Goal: Information Seeking & Learning: Learn about a topic

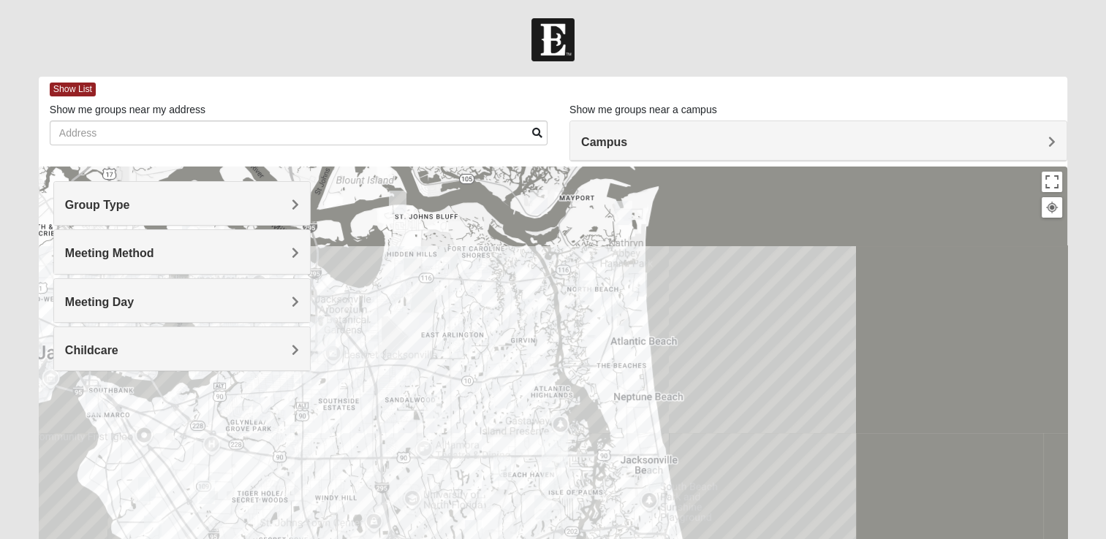
click at [286, 210] on h4 "Group Type" at bounding box center [182, 205] width 234 height 14
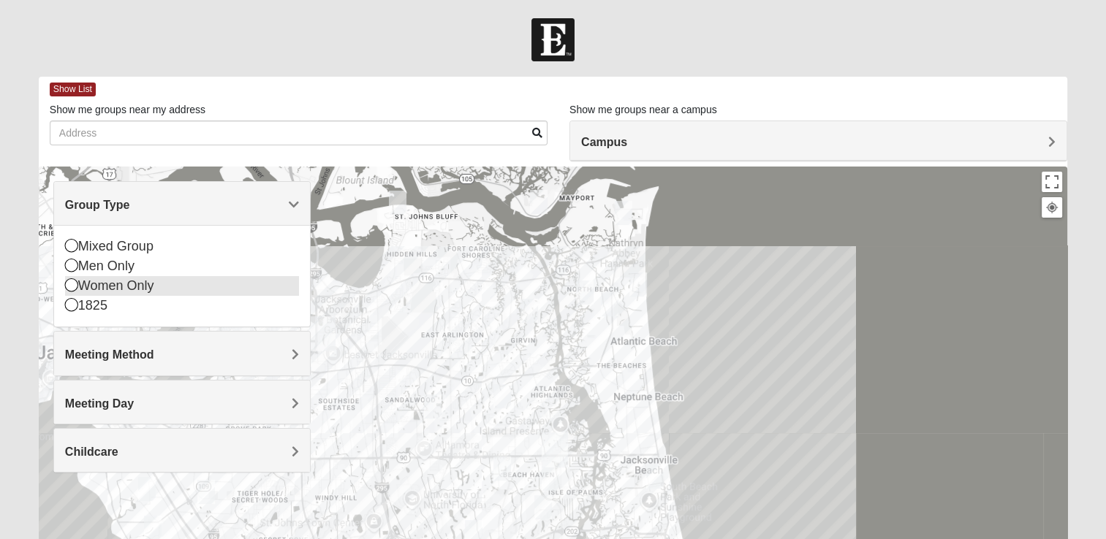
click at [112, 289] on div "Women Only" at bounding box center [182, 286] width 234 height 20
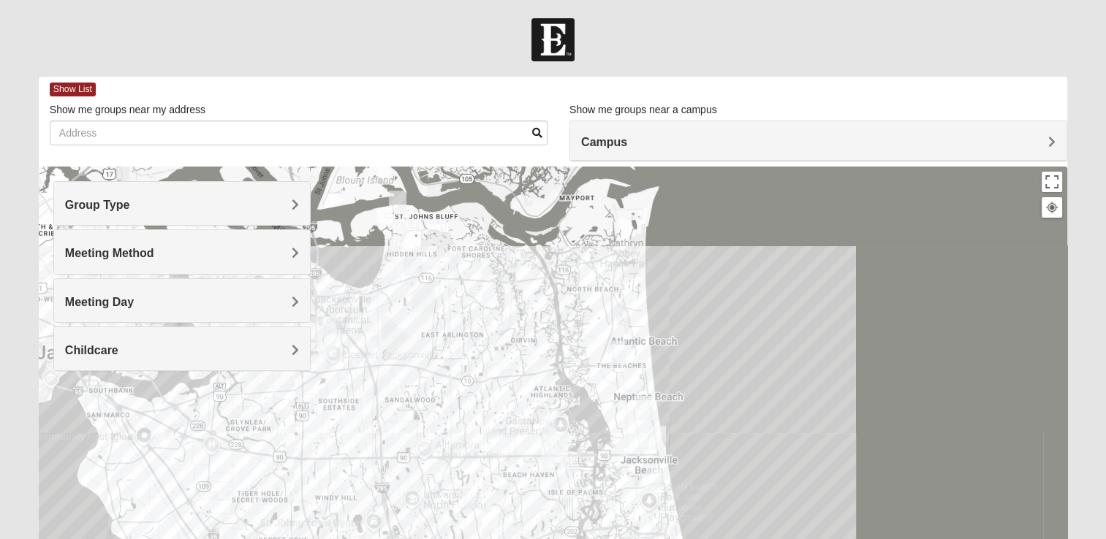
click at [289, 257] on h4 "Meeting Method" at bounding box center [182, 253] width 234 height 14
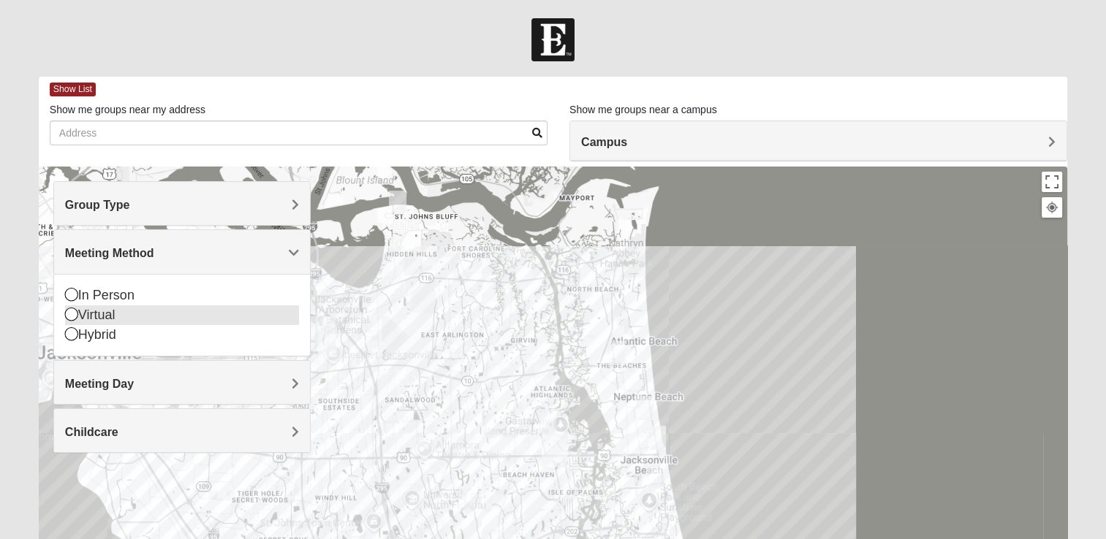
click at [80, 319] on div "Virtual" at bounding box center [182, 315] width 234 height 20
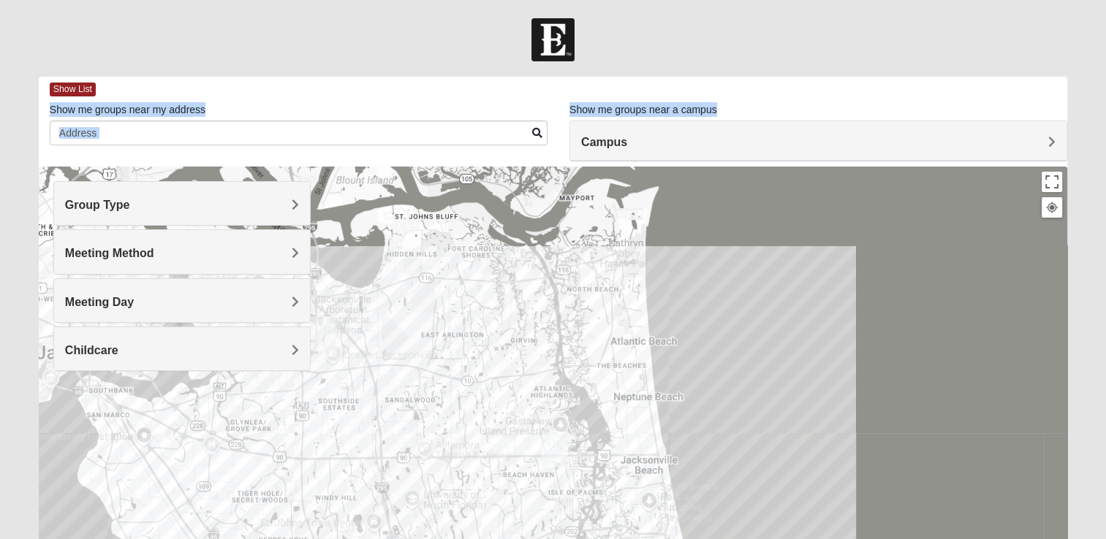
drag, startPoint x: 1105, startPoint y: 64, endPoint x: 1108, endPoint y: 130, distance: 65.8
click at [1105, 130] on html "Log In Find A Group Error Show List Loading Groups" at bounding box center [553, 402] width 1106 height 805
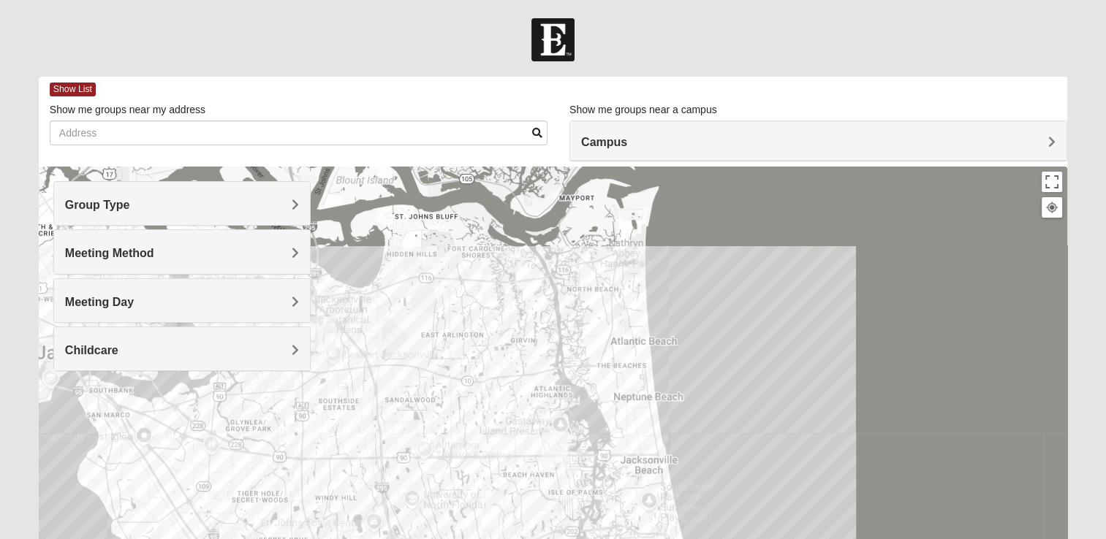
drag, startPoint x: 1108, startPoint y: 130, endPoint x: 1095, endPoint y: 164, distance: 36.1
click at [1095, 164] on form "Log In Find A Group Error Show List Loading Groups" at bounding box center [553, 411] width 1106 height 786
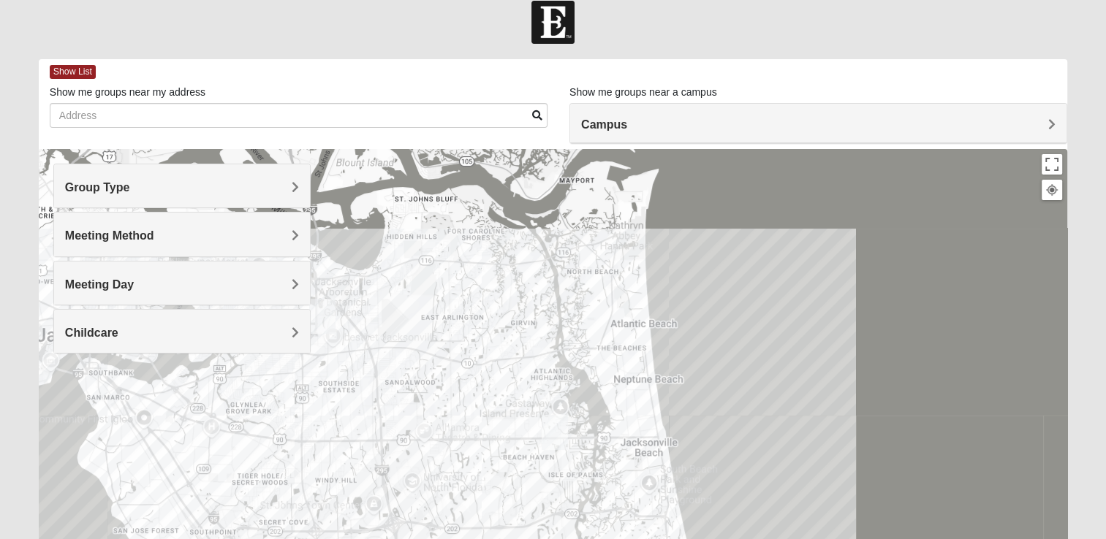
scroll to position [18, 0]
click at [1047, 121] on h4 "Campus" at bounding box center [818, 124] width 474 height 14
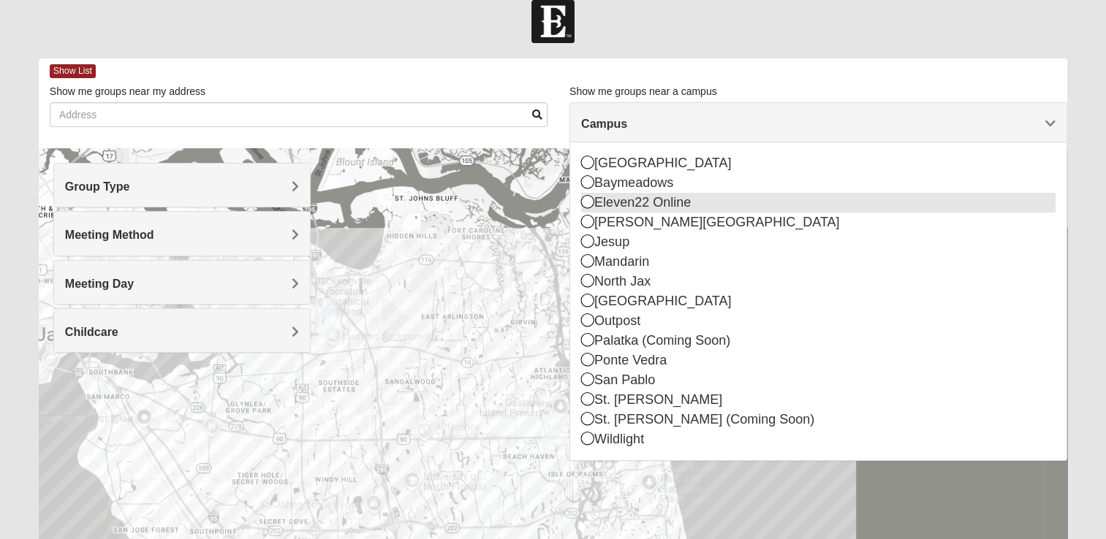
click at [772, 210] on div "Eleven22 Online" at bounding box center [818, 203] width 474 height 20
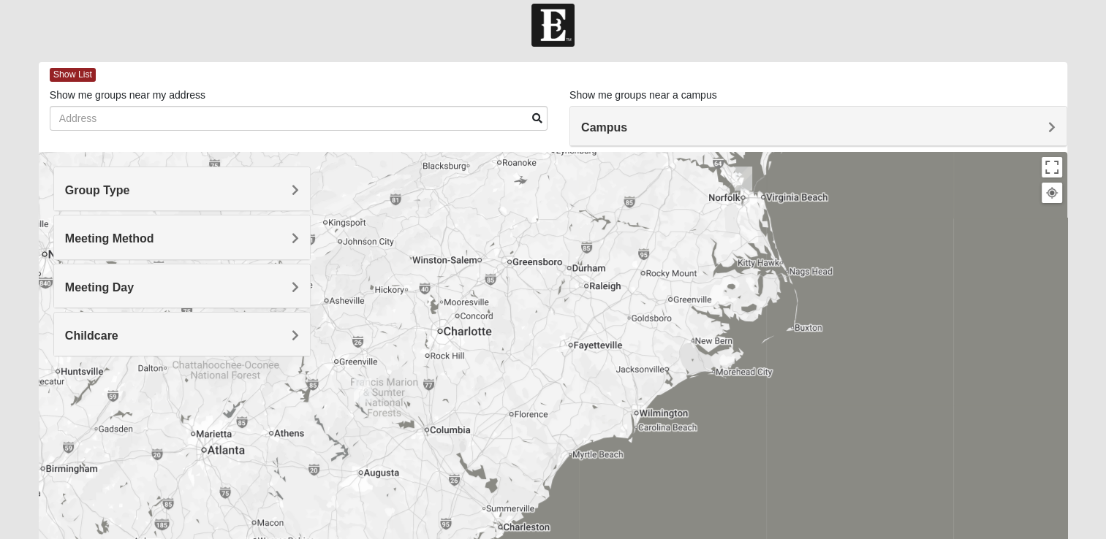
scroll to position [0, 0]
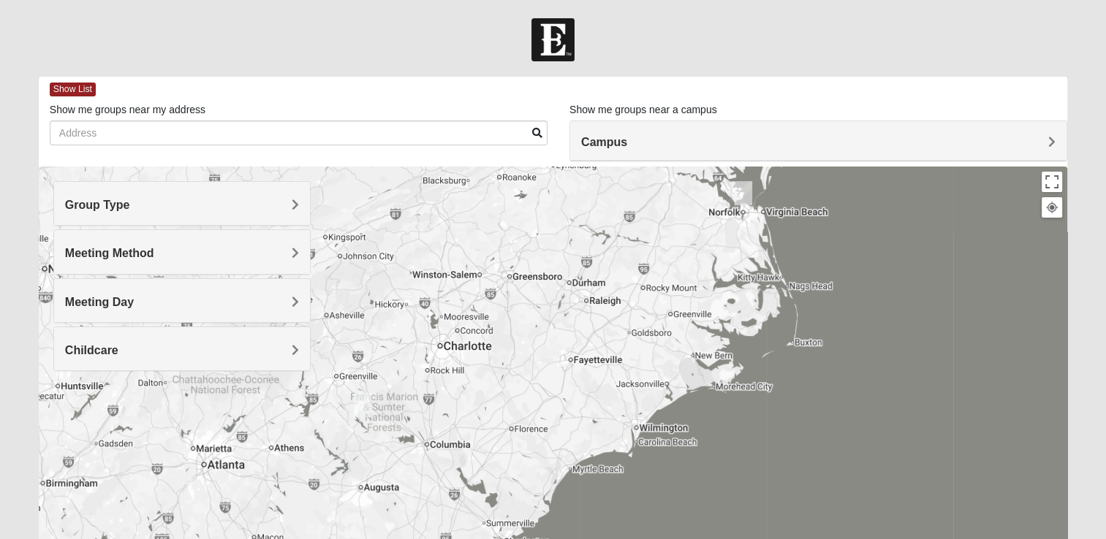
click at [130, 200] on span "Group Type" at bounding box center [97, 205] width 65 height 12
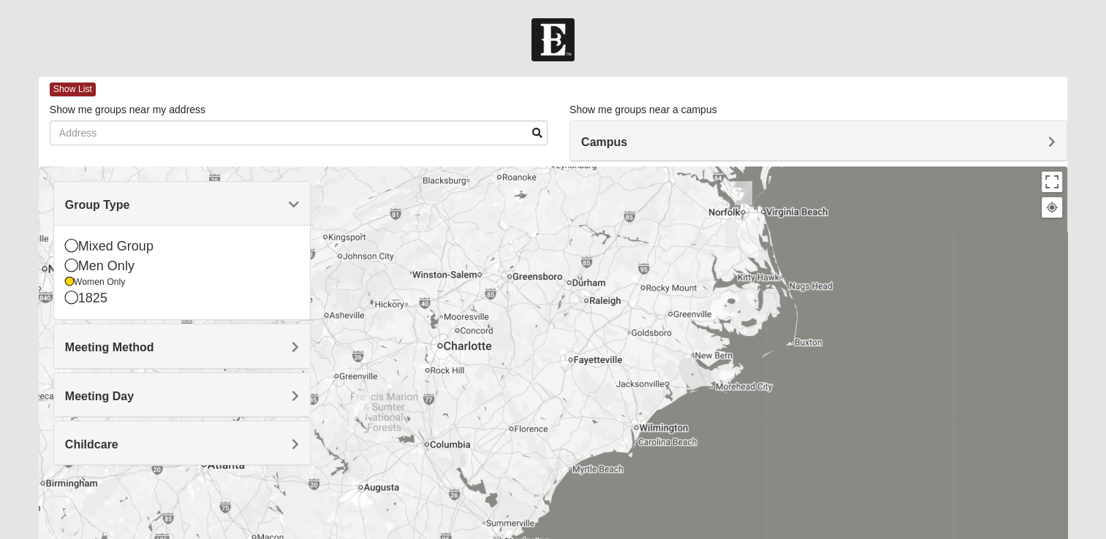
click at [286, 336] on div "Meeting Method" at bounding box center [182, 345] width 256 height 43
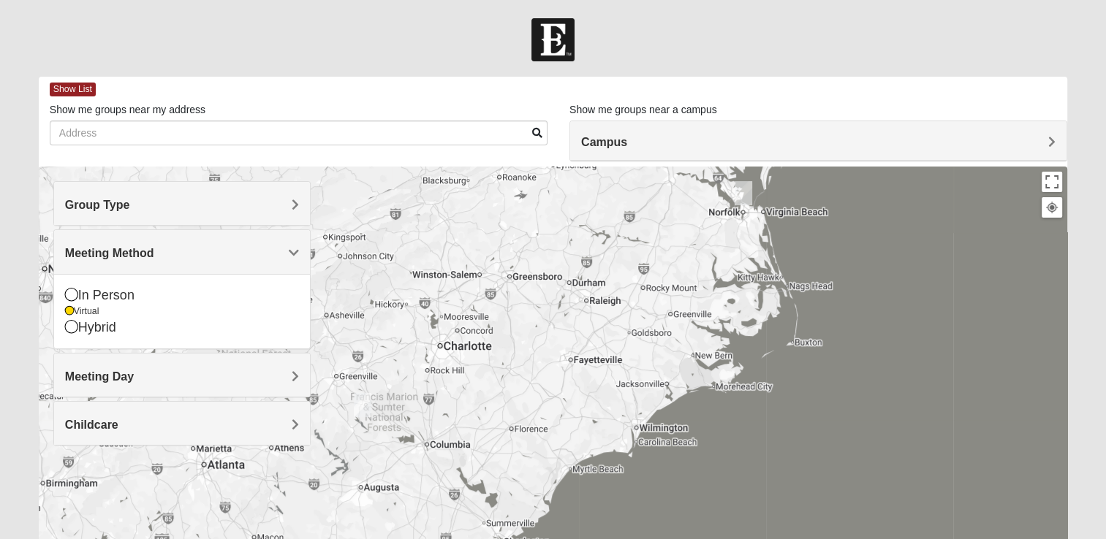
click at [269, 390] on div "Meeting Day" at bounding box center [182, 375] width 256 height 43
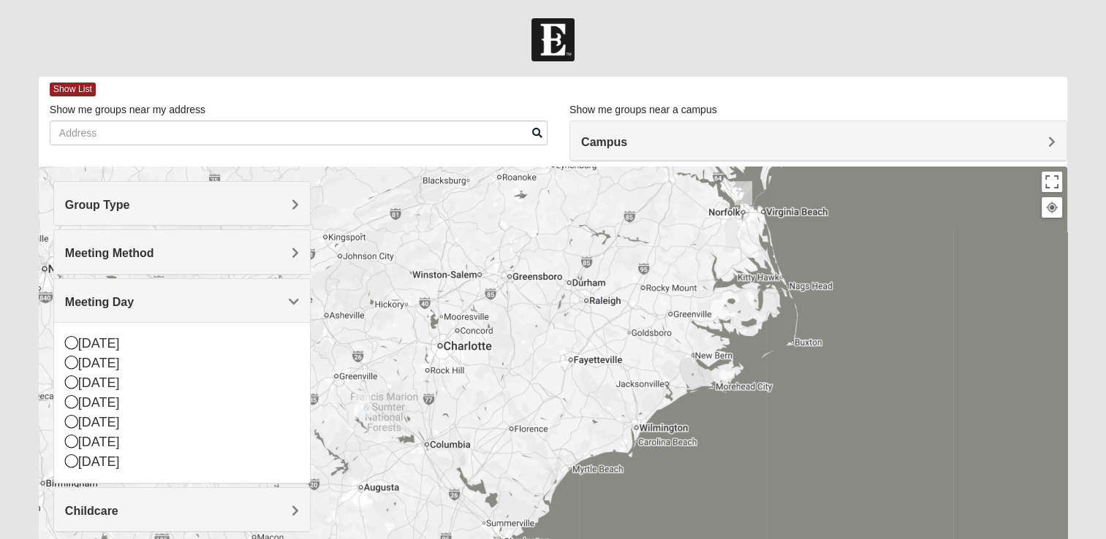
click at [276, 504] on h4 "Childcare" at bounding box center [182, 511] width 234 height 14
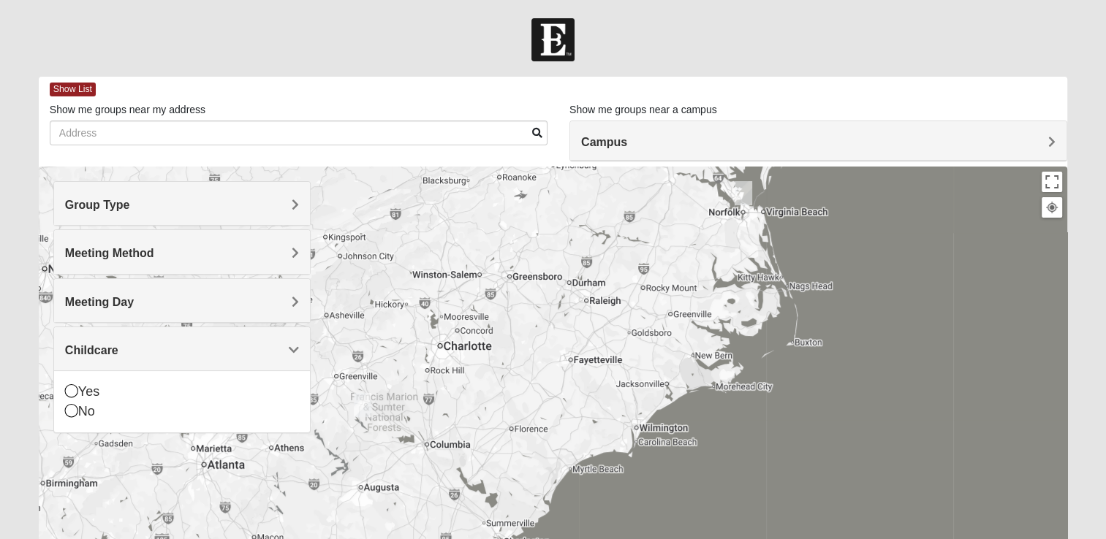
click at [534, 129] on span at bounding box center [537, 133] width 10 height 10
click at [862, 156] on div "Campus" at bounding box center [818, 140] width 496 height 39
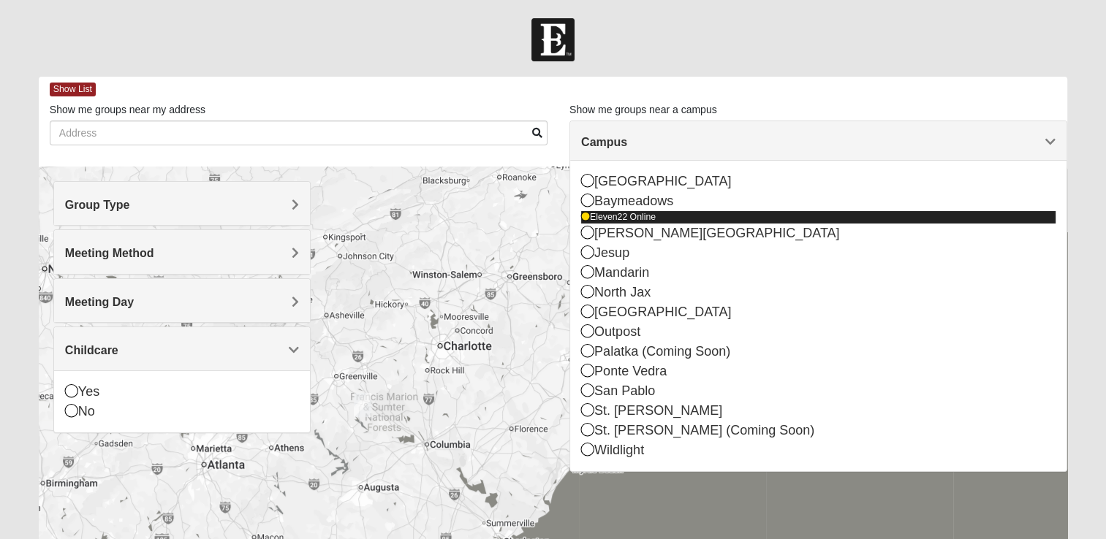
click at [585, 221] on div "Eleven22 Online" at bounding box center [818, 217] width 474 height 12
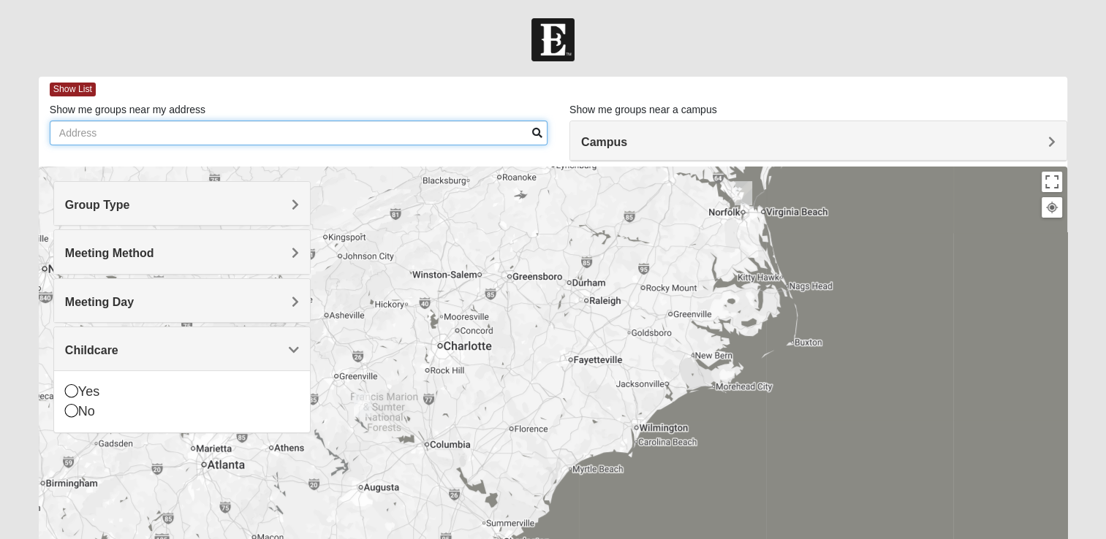
click at [356, 126] on input "Show me groups near my address" at bounding box center [299, 133] width 498 height 25
type input "4"
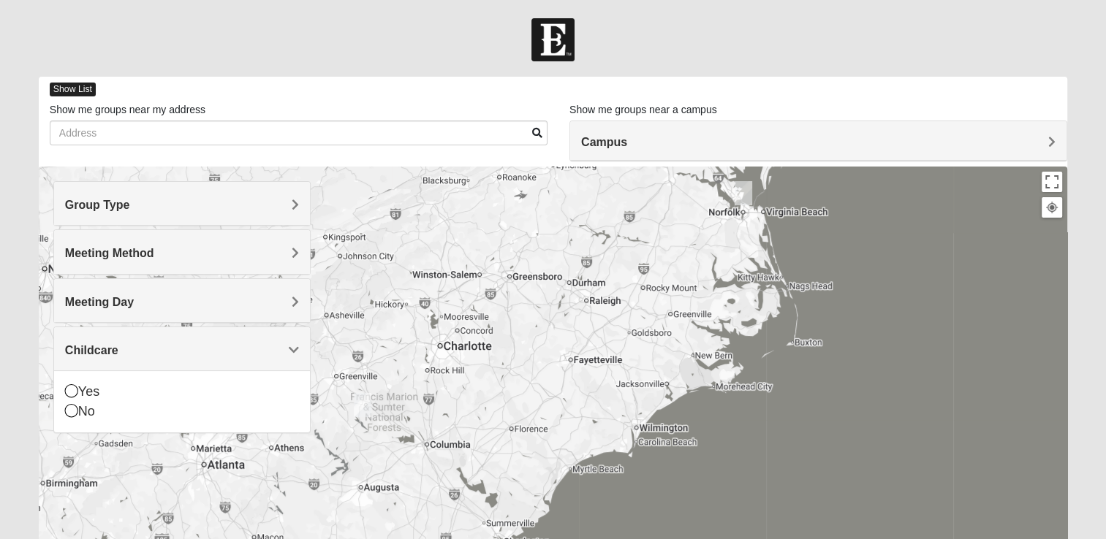
click at [73, 94] on span "Show List" at bounding box center [73, 90] width 46 height 14
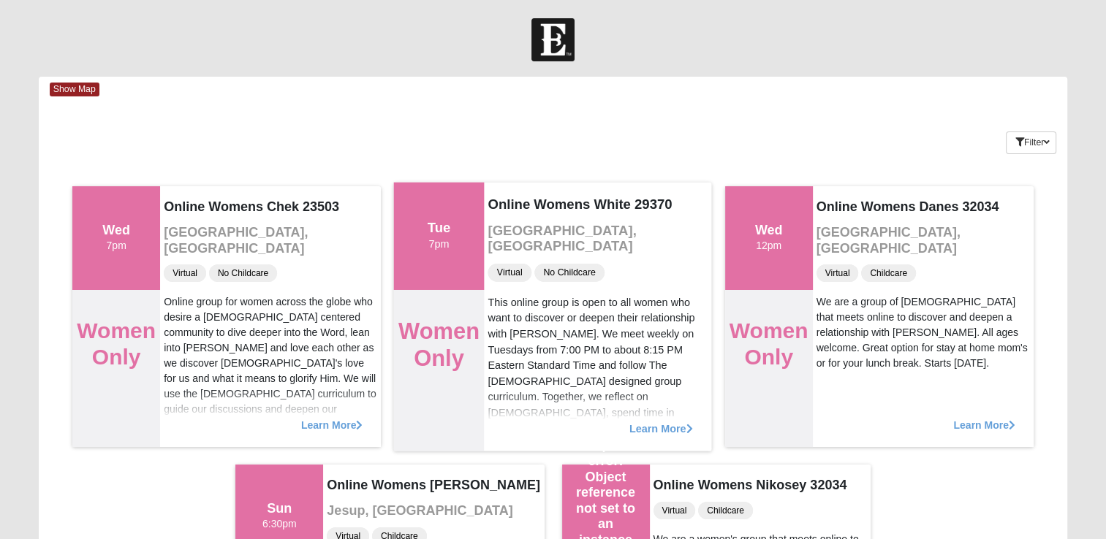
click at [661, 421] on span "Learn More" at bounding box center [661, 421] width 64 height 0
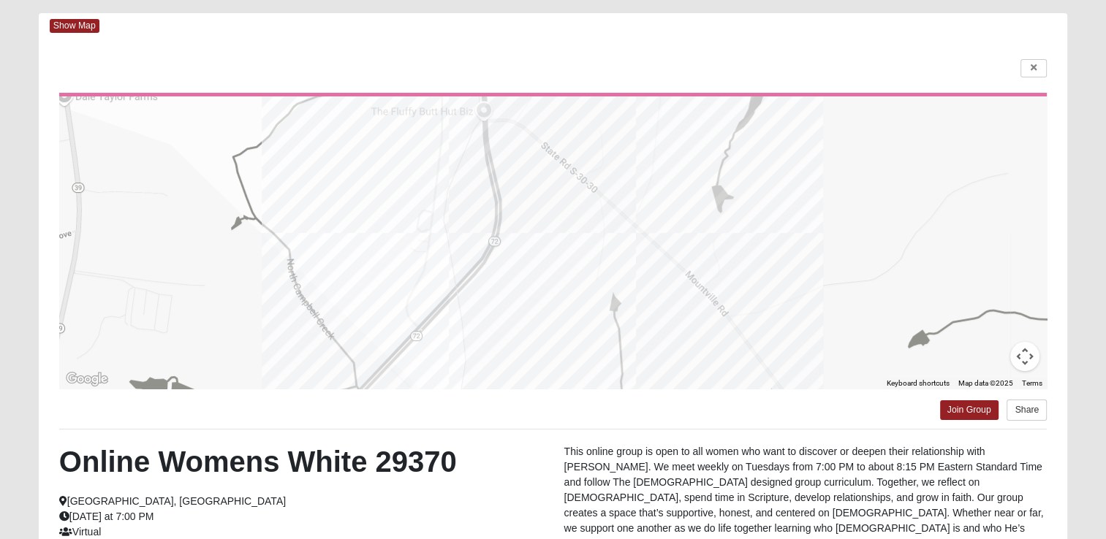
scroll to position [15, 0]
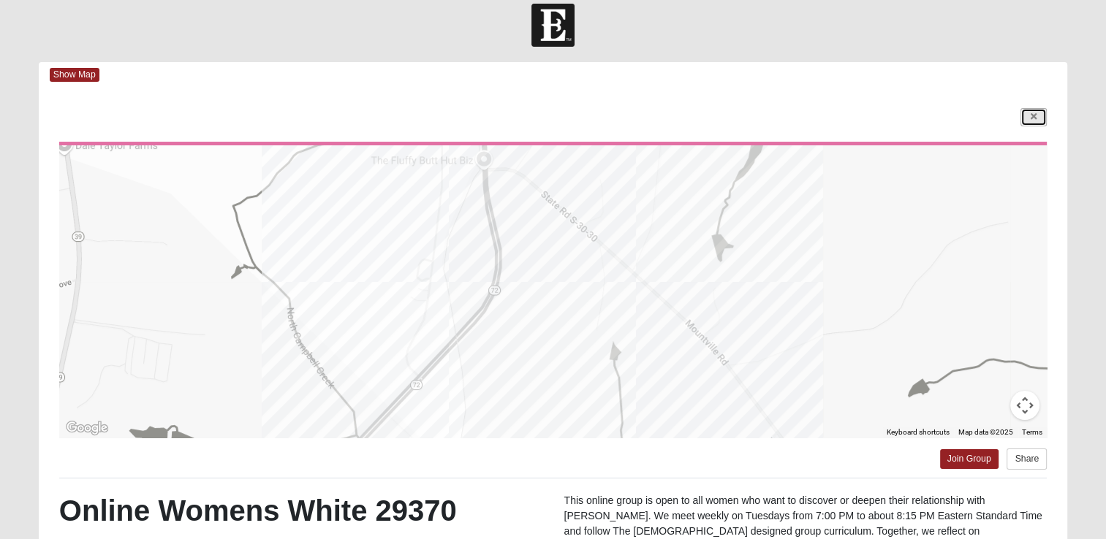
click at [1034, 122] on link at bounding box center [1033, 117] width 26 height 18
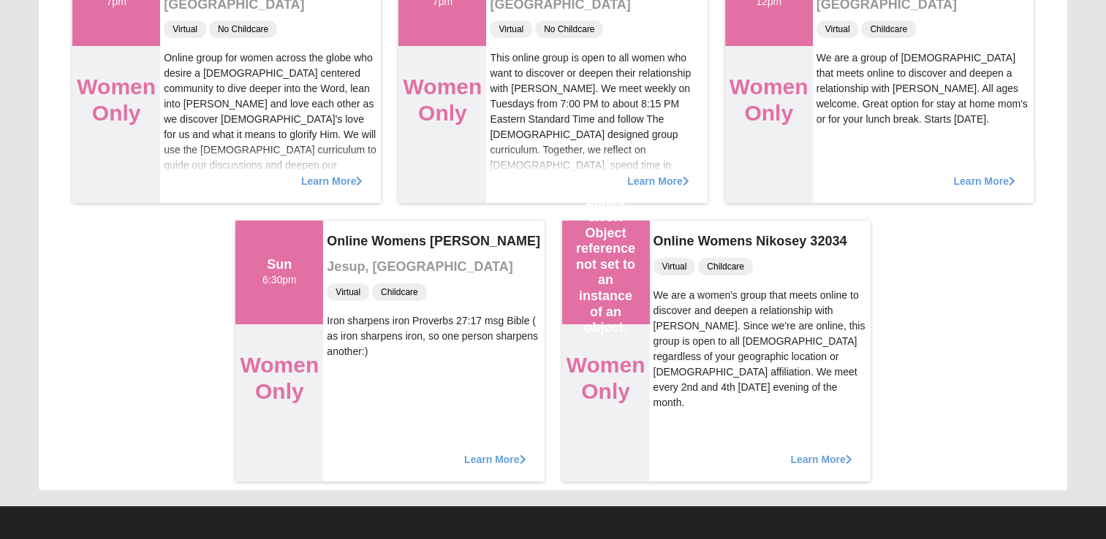
scroll to position [243, 0]
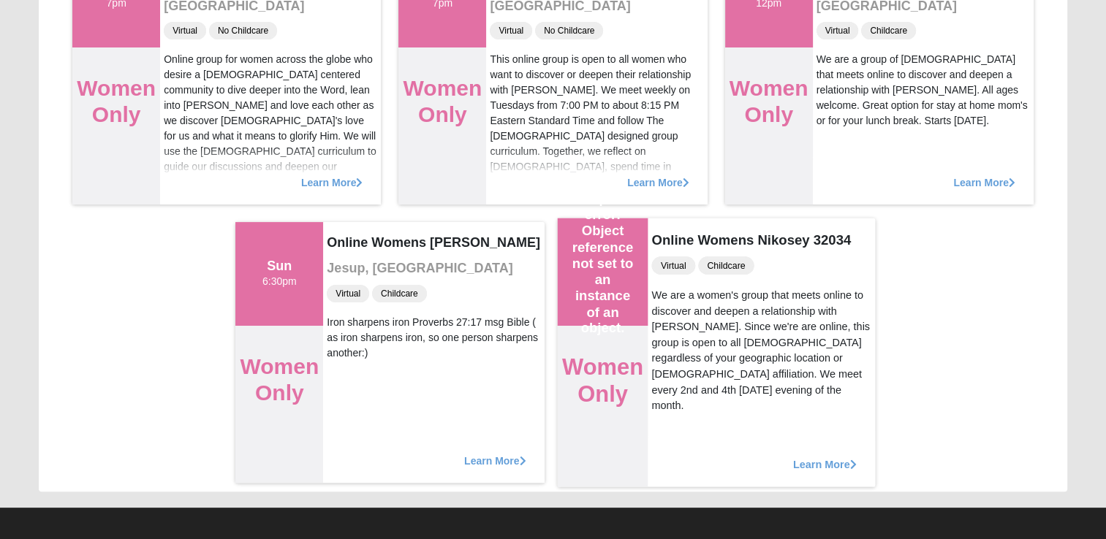
click at [817, 457] on span "Learn More" at bounding box center [824, 457] width 64 height 0
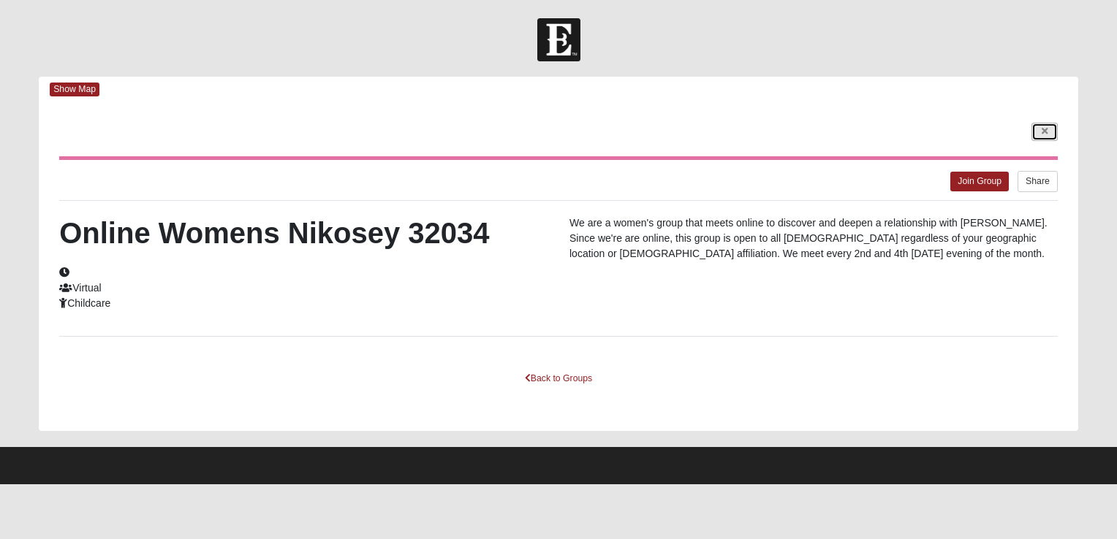
click at [1041, 137] on link at bounding box center [1044, 132] width 26 height 18
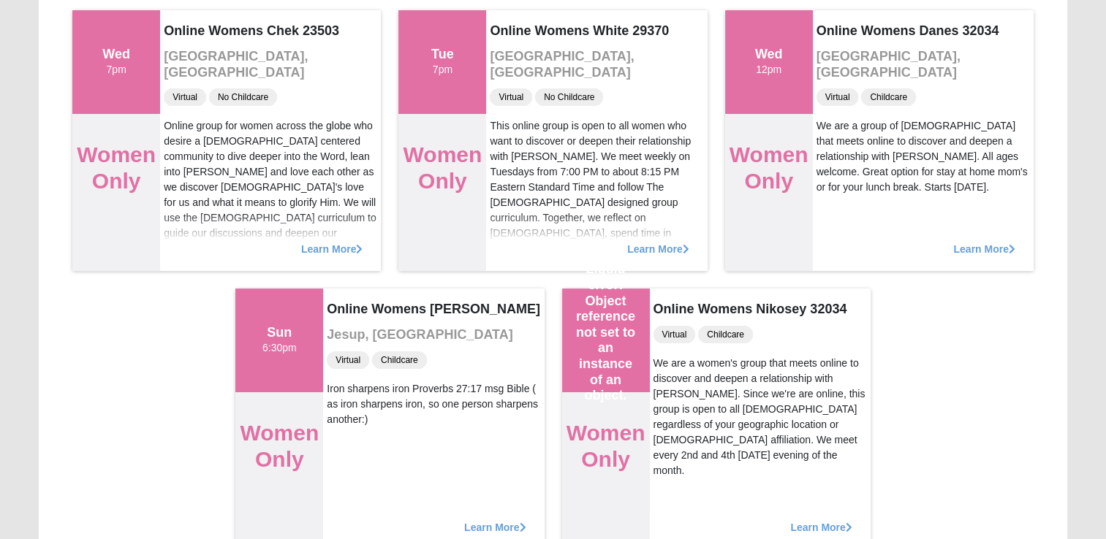
scroll to position [178, 0]
